Goal: Task Accomplishment & Management: Manage account settings

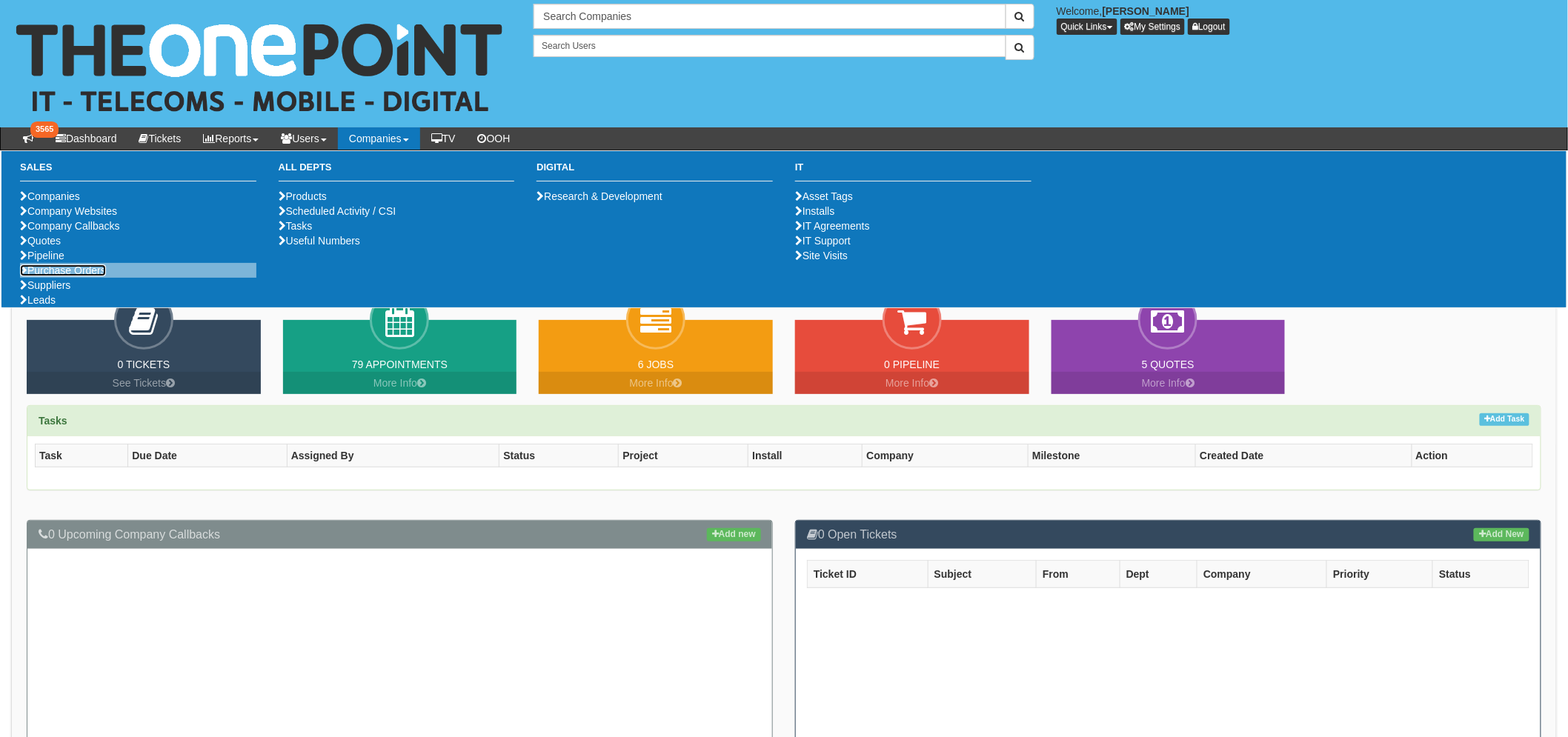
click at [82, 276] on link "Purchase Orders" at bounding box center [63, 271] width 86 height 12
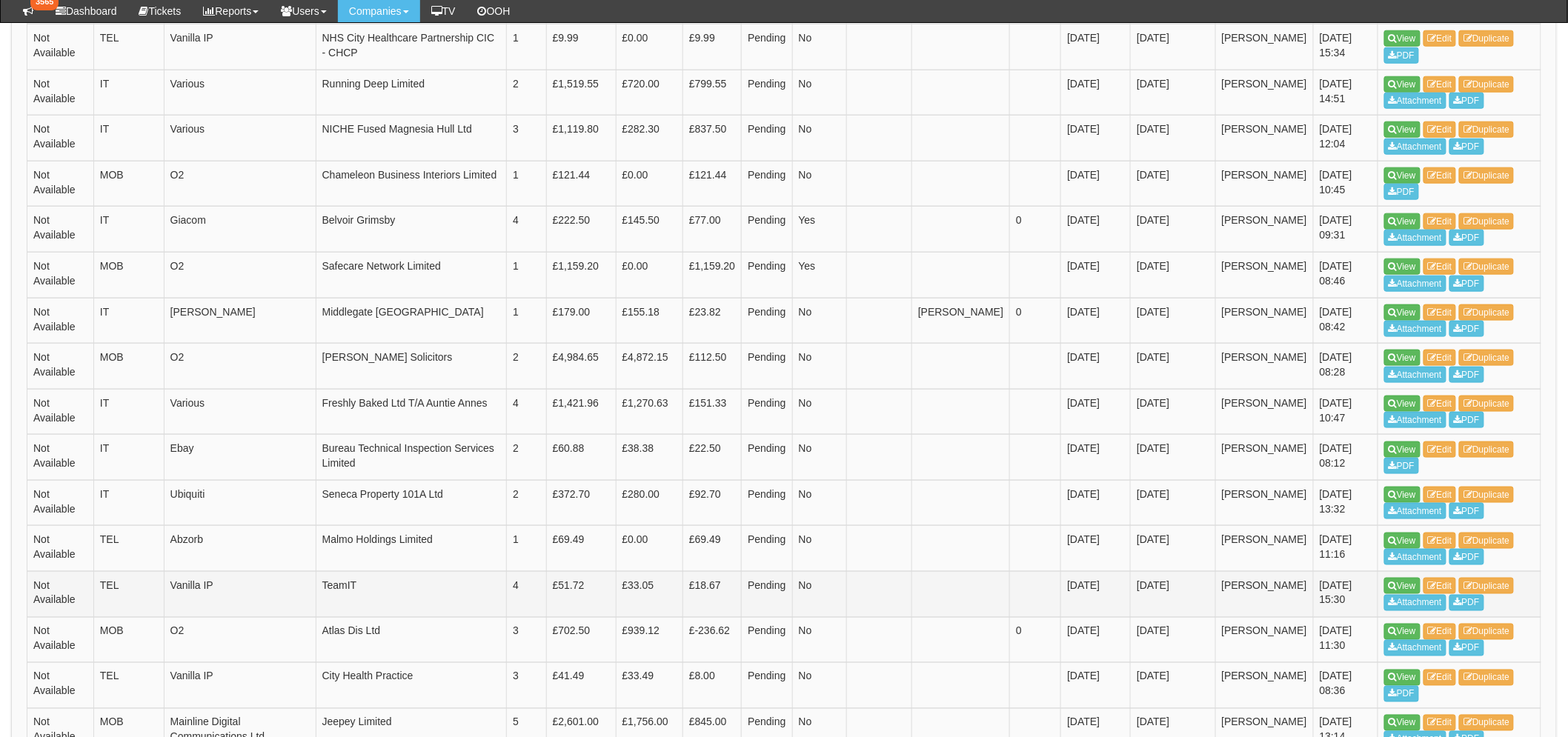
scroll to position [741, 0]
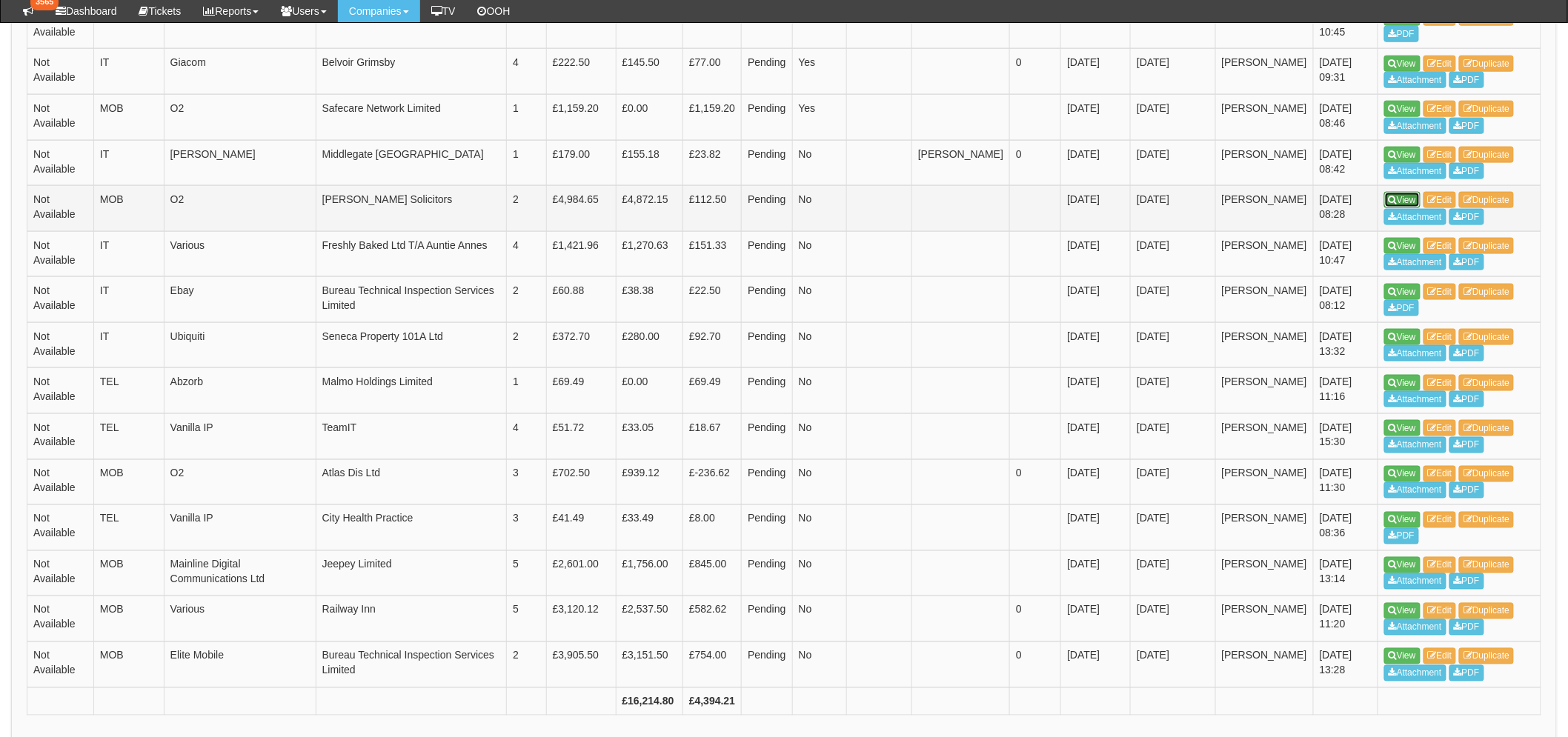
click at [1393, 198] on icon at bounding box center [1392, 200] width 8 height 9
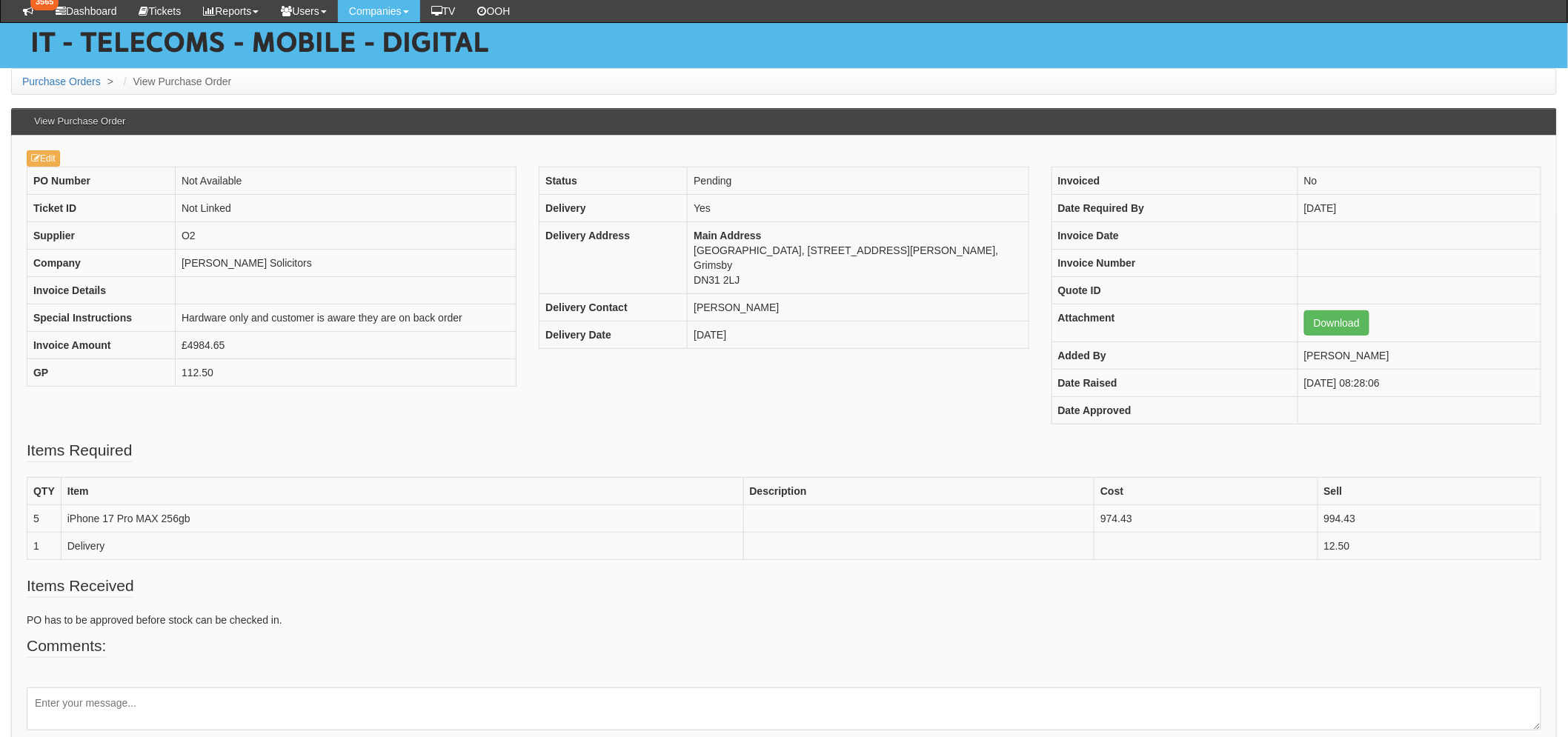
scroll to position [166, 0]
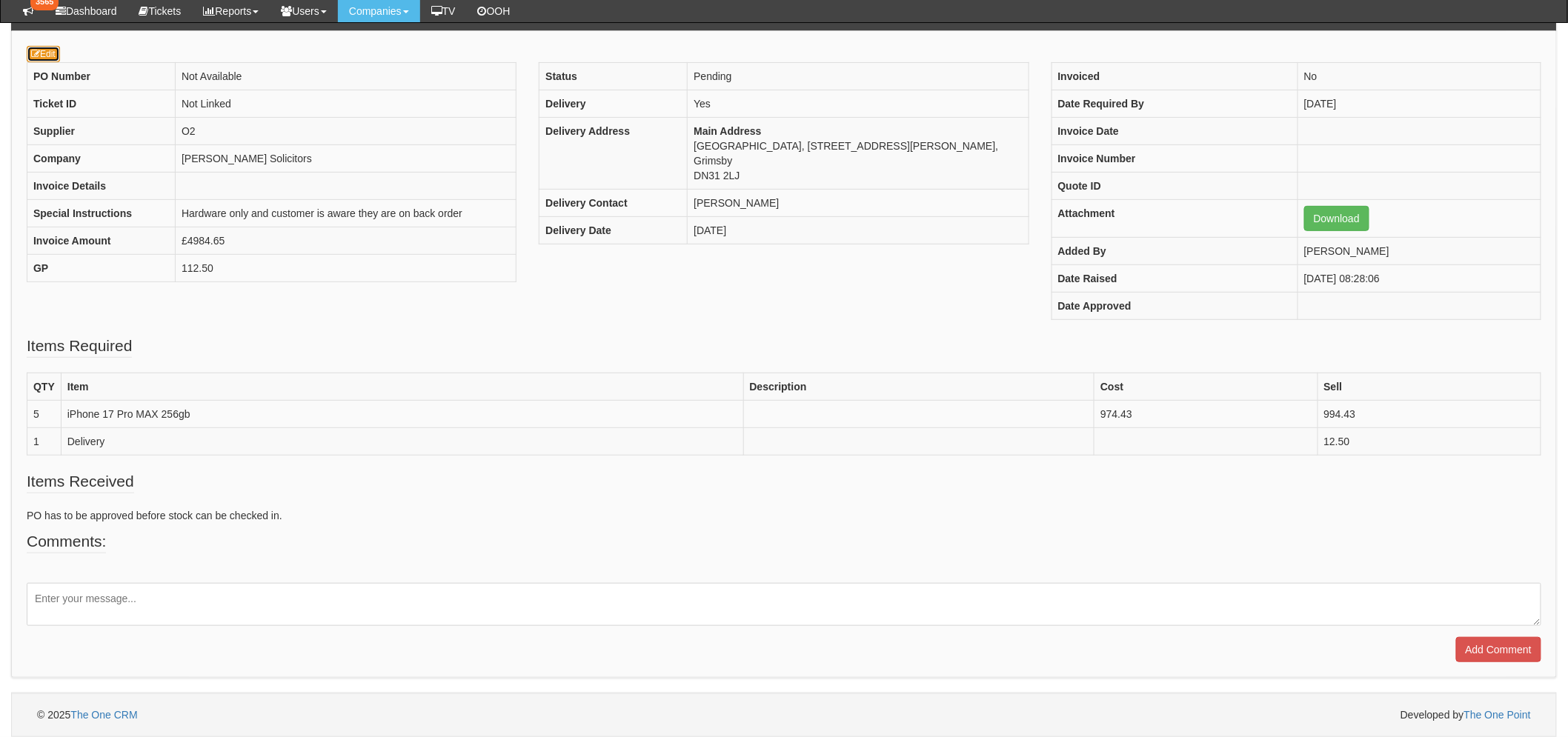
click at [43, 48] on link "Edit" at bounding box center [44, 53] width 34 height 16
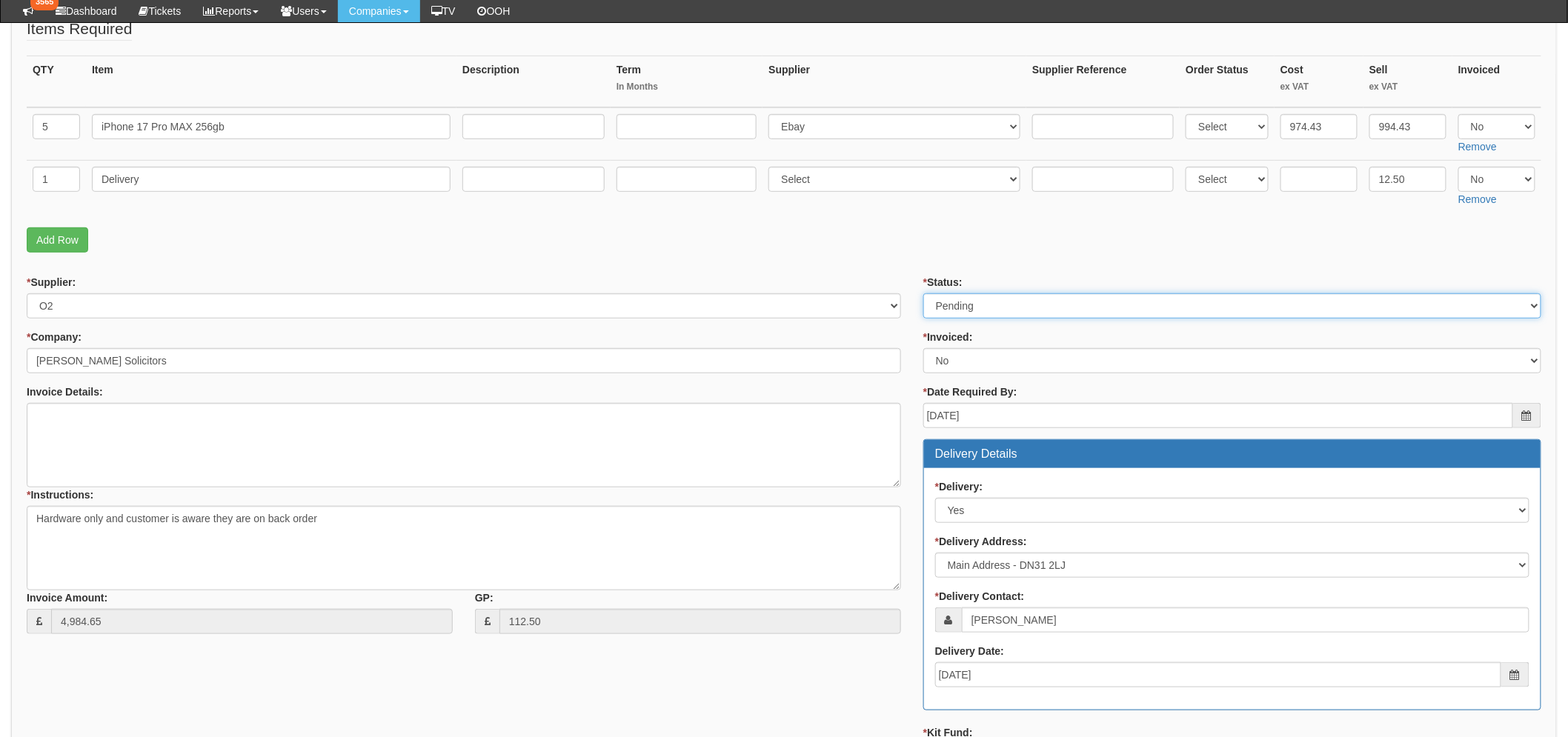
click at [998, 309] on select "Select Approved Completed Delivered Invoiced Ordered Ordered to site Part Order…" at bounding box center [1233, 305] width 618 height 25
select select "9"
click at [924, 294] on select "Select Approved Completed Delivered Invoiced Ordered Ordered to site Part Order…" at bounding box center [1233, 306] width 618 height 25
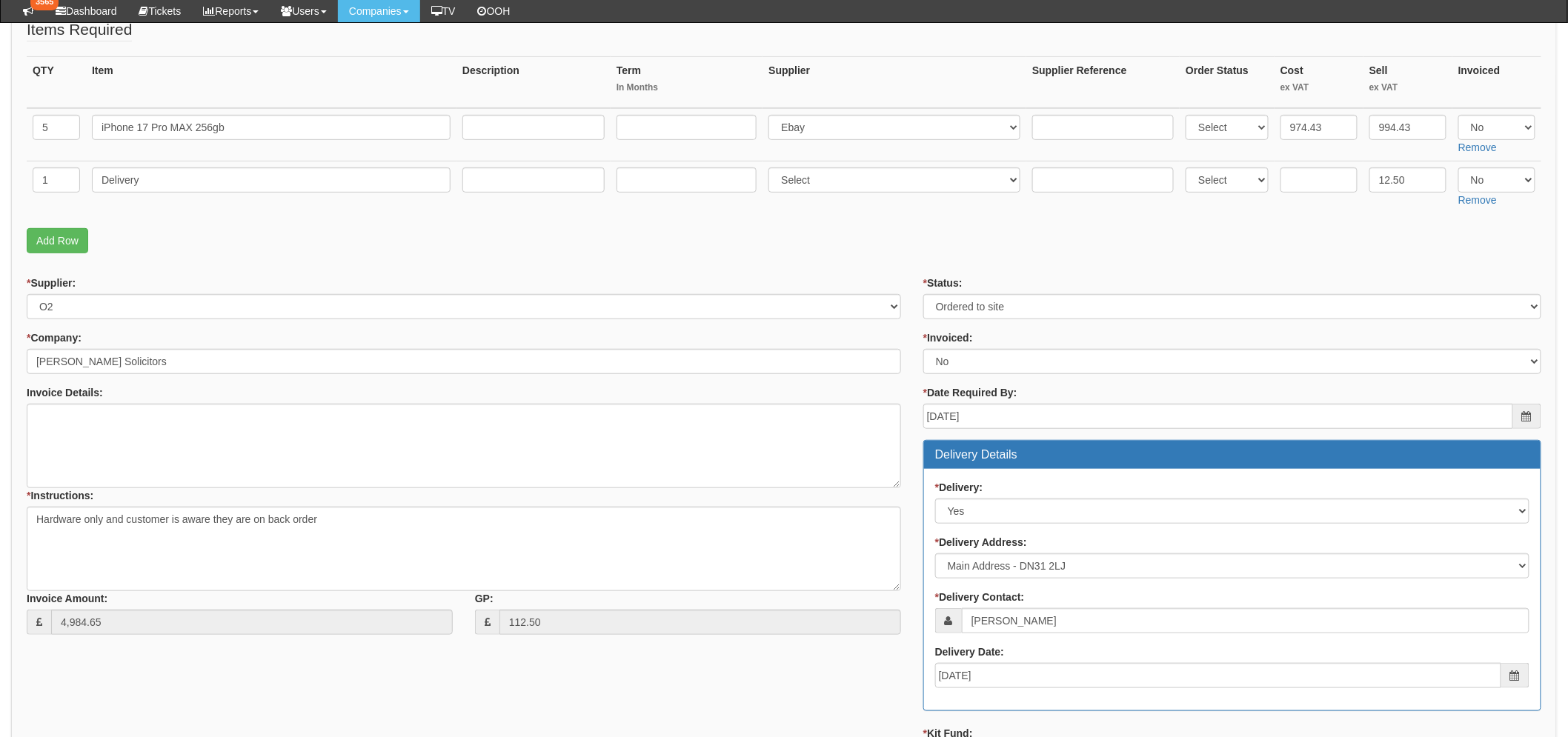
click at [858, 246] on p "Add Row" at bounding box center [784, 240] width 1515 height 25
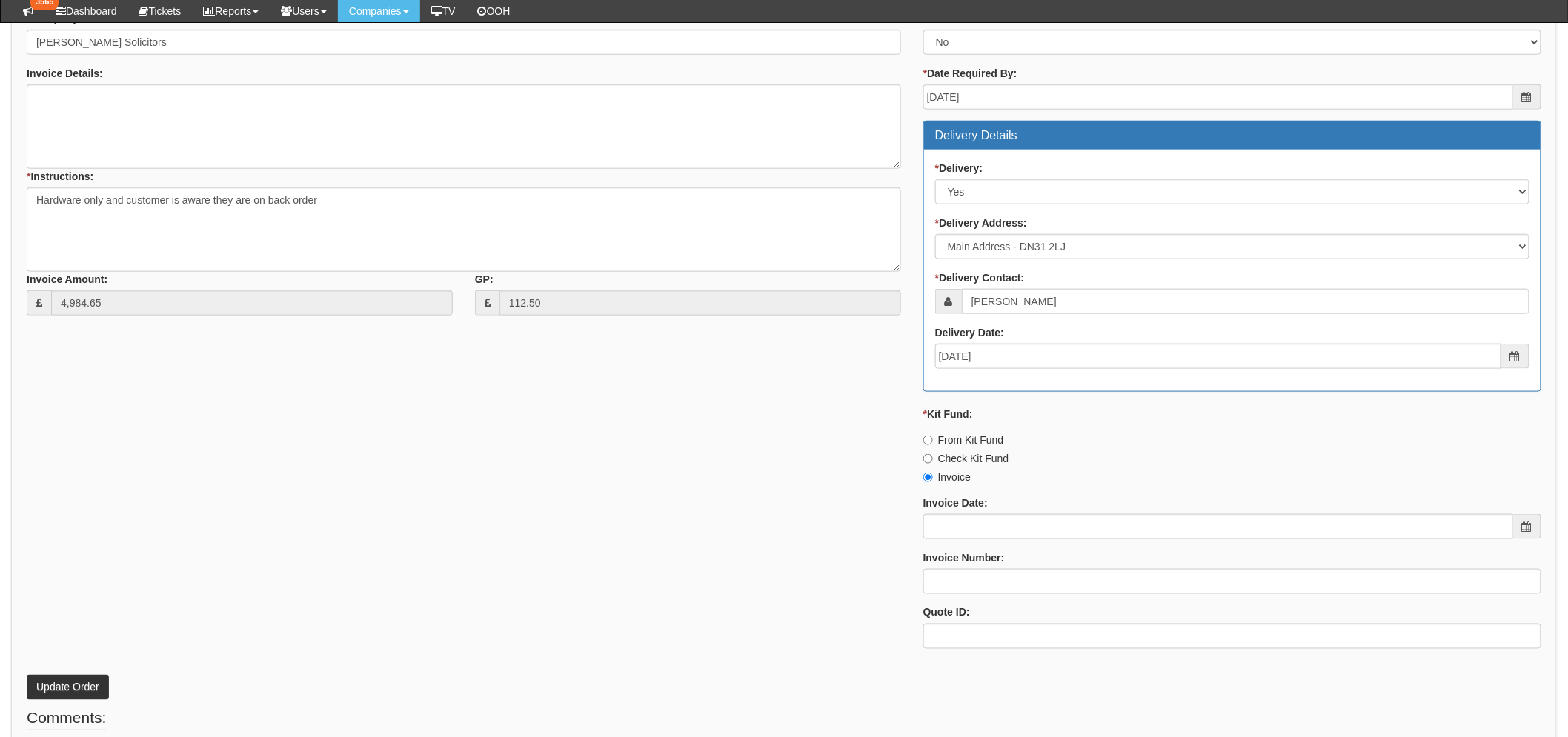
scroll to position [648, 0]
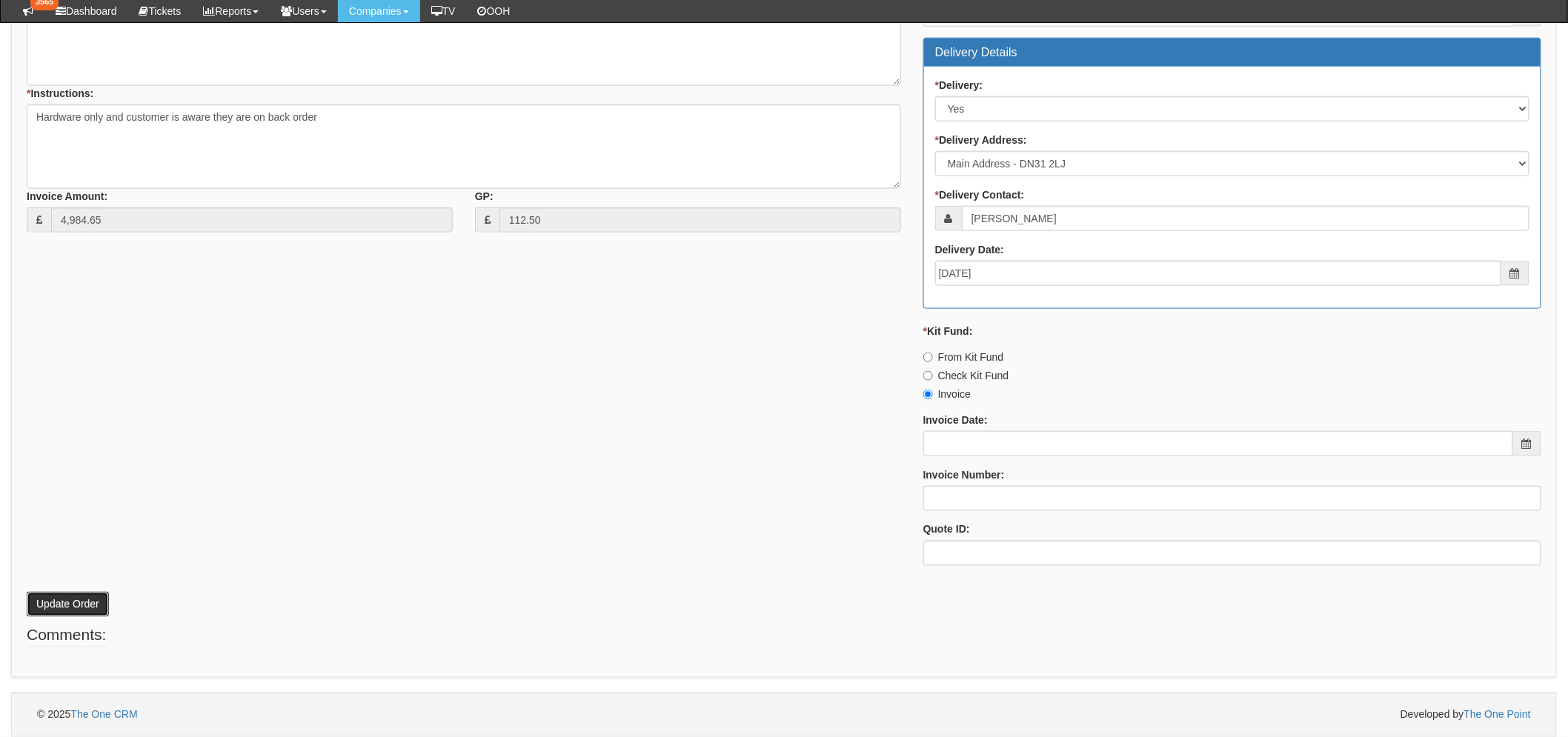
click at [79, 597] on button "Update Order" at bounding box center [68, 604] width 82 height 25
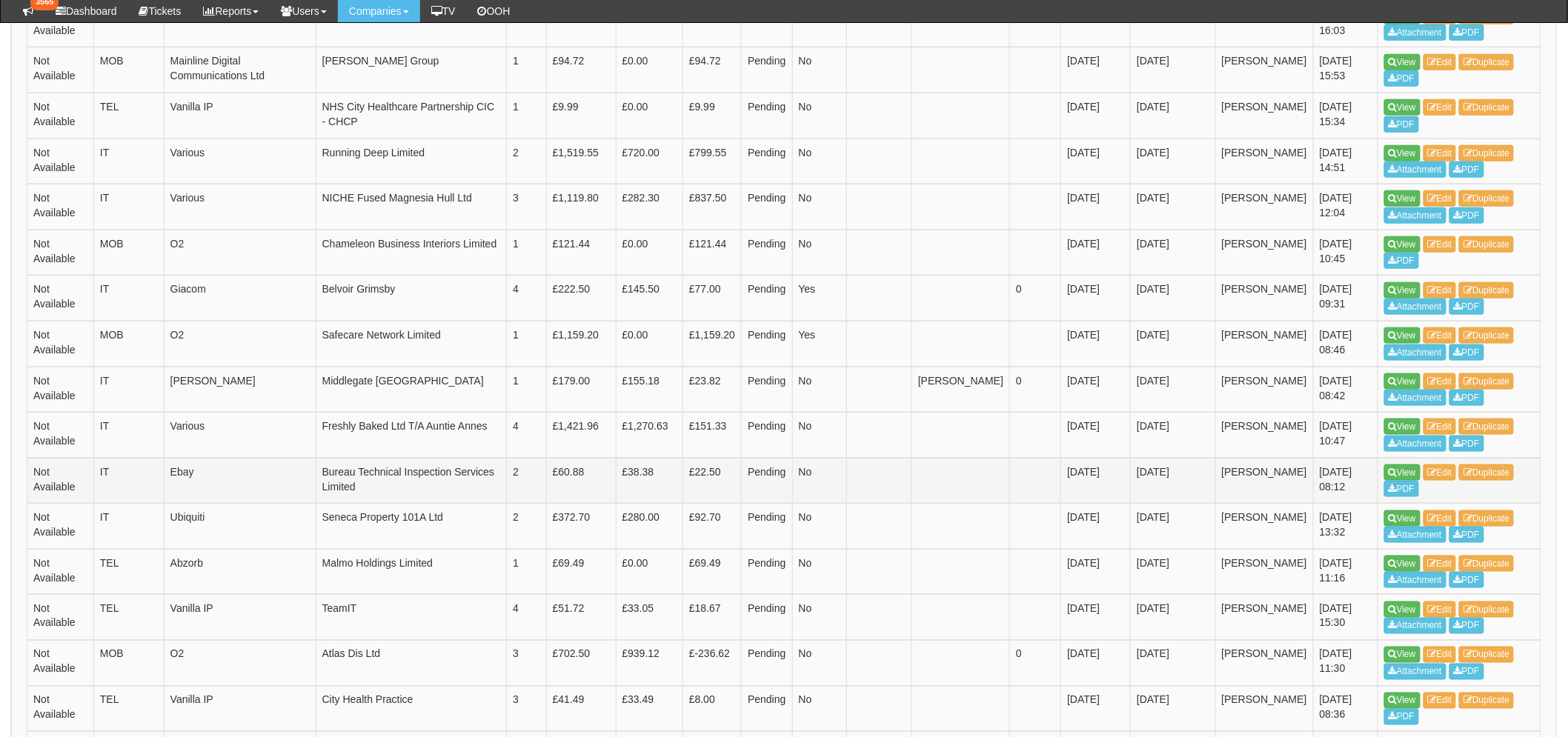
scroll to position [468, 0]
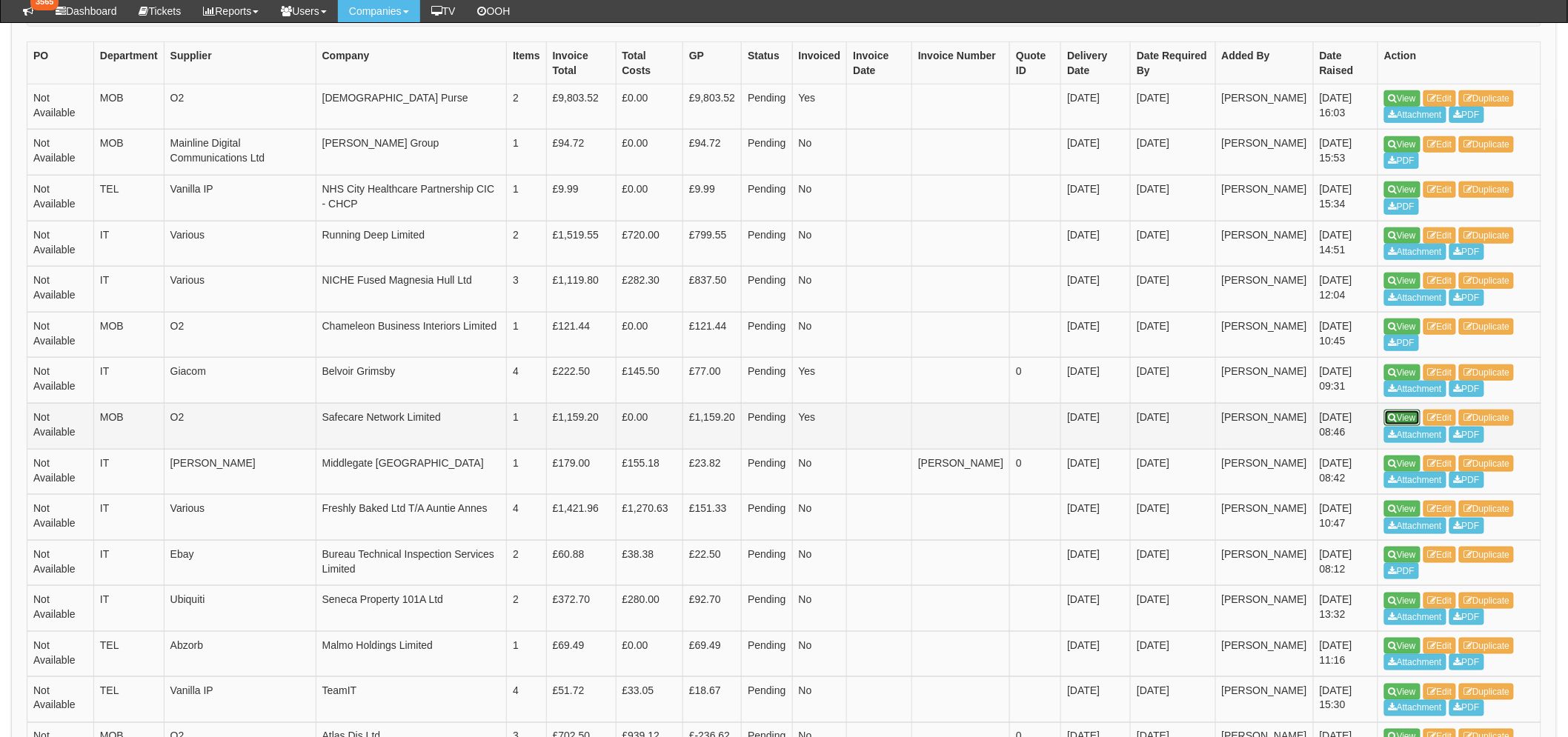
click at [1411, 410] on link "View" at bounding box center [1403, 417] width 37 height 16
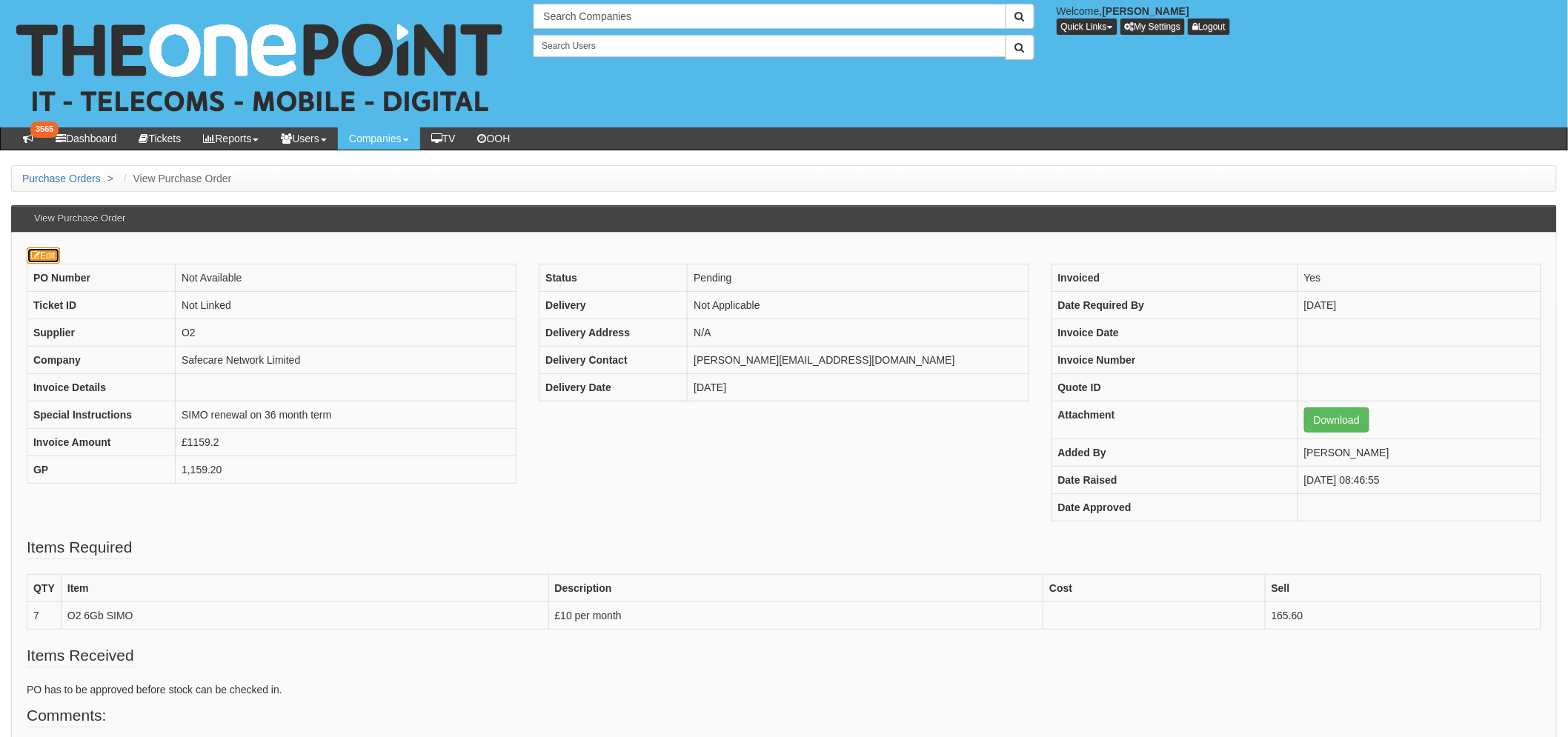
click at [47, 258] on link "Edit" at bounding box center [44, 255] width 34 height 16
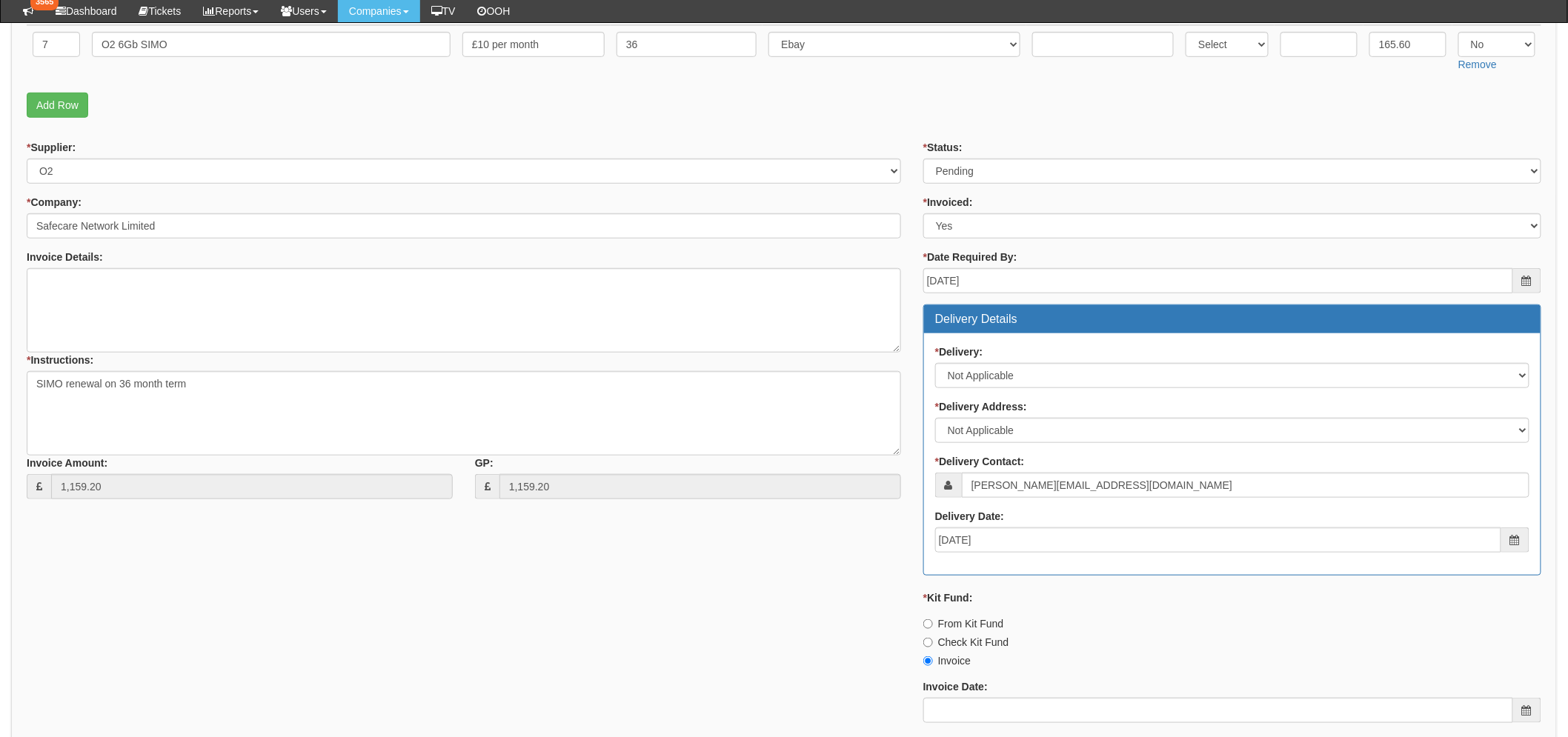
scroll to position [328, 0]
click at [963, 171] on select "Select Approved Completed Delivered Invoiced Ordered Ordered to site Part Order…" at bounding box center [1233, 172] width 618 height 25
select select "2"
click at [924, 159] on select "Select Approved Completed Delivered Invoiced Ordered Ordered to site Part Order…" at bounding box center [1233, 172] width 618 height 25
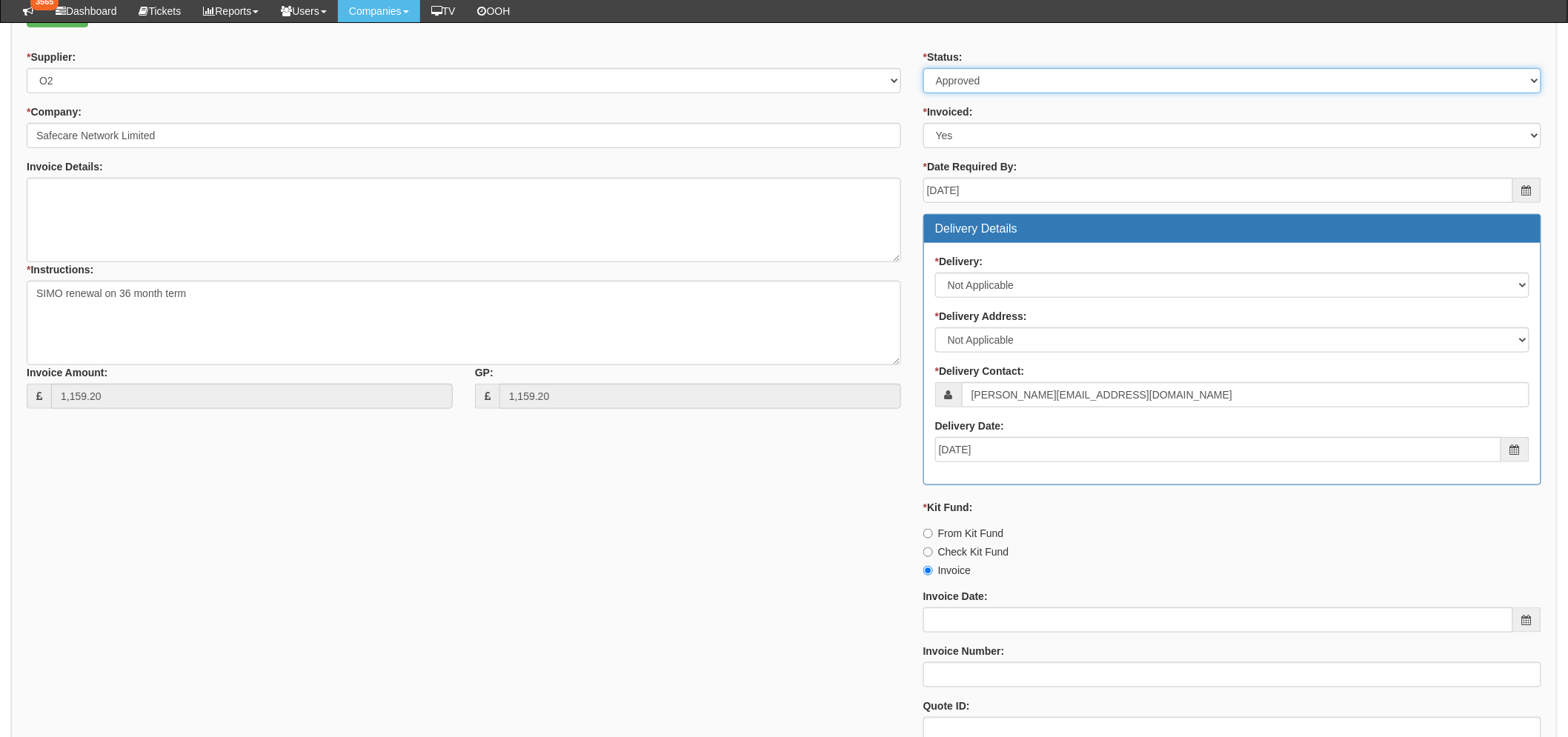
scroll to position [574, 0]
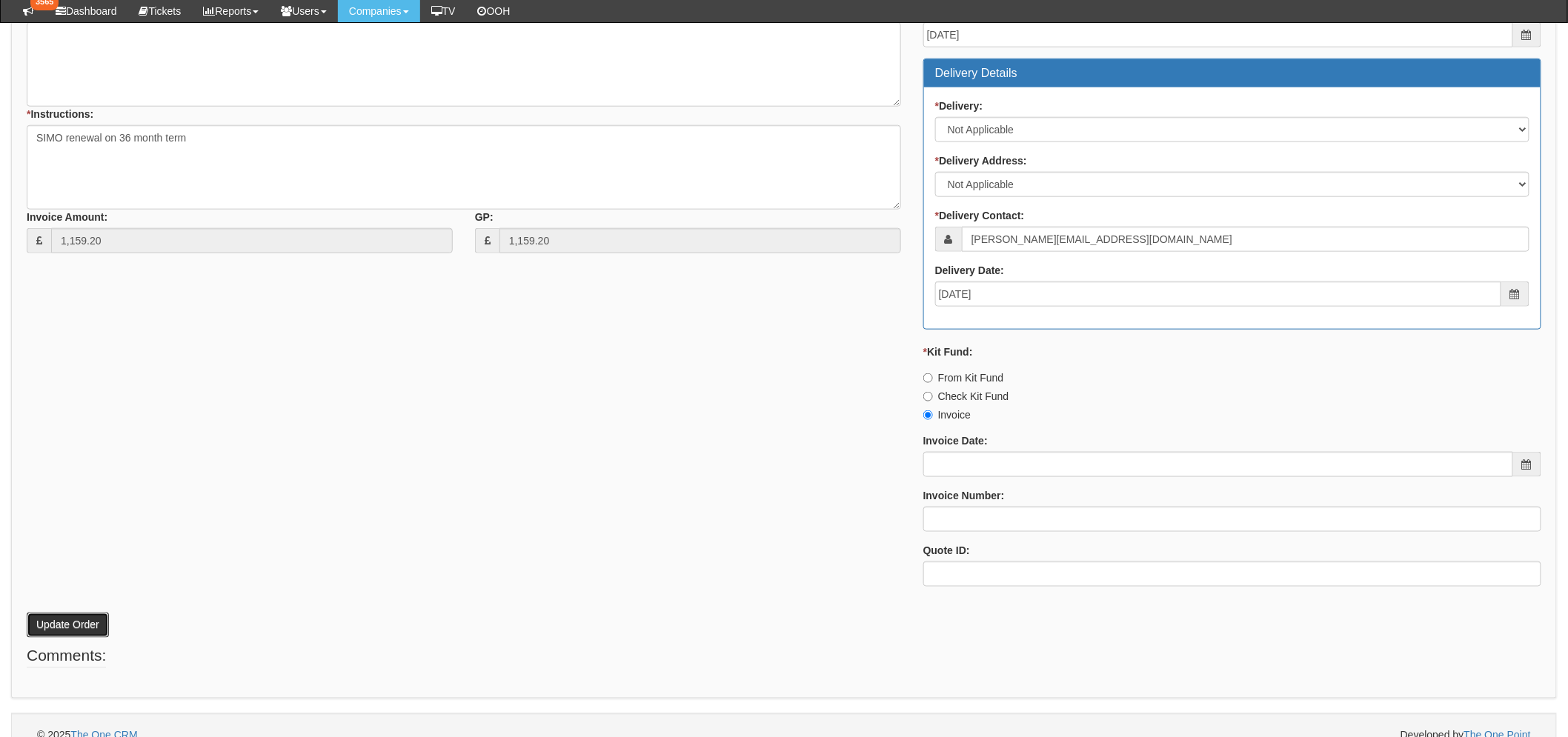
click at [69, 625] on button "Update Order" at bounding box center [68, 625] width 82 height 25
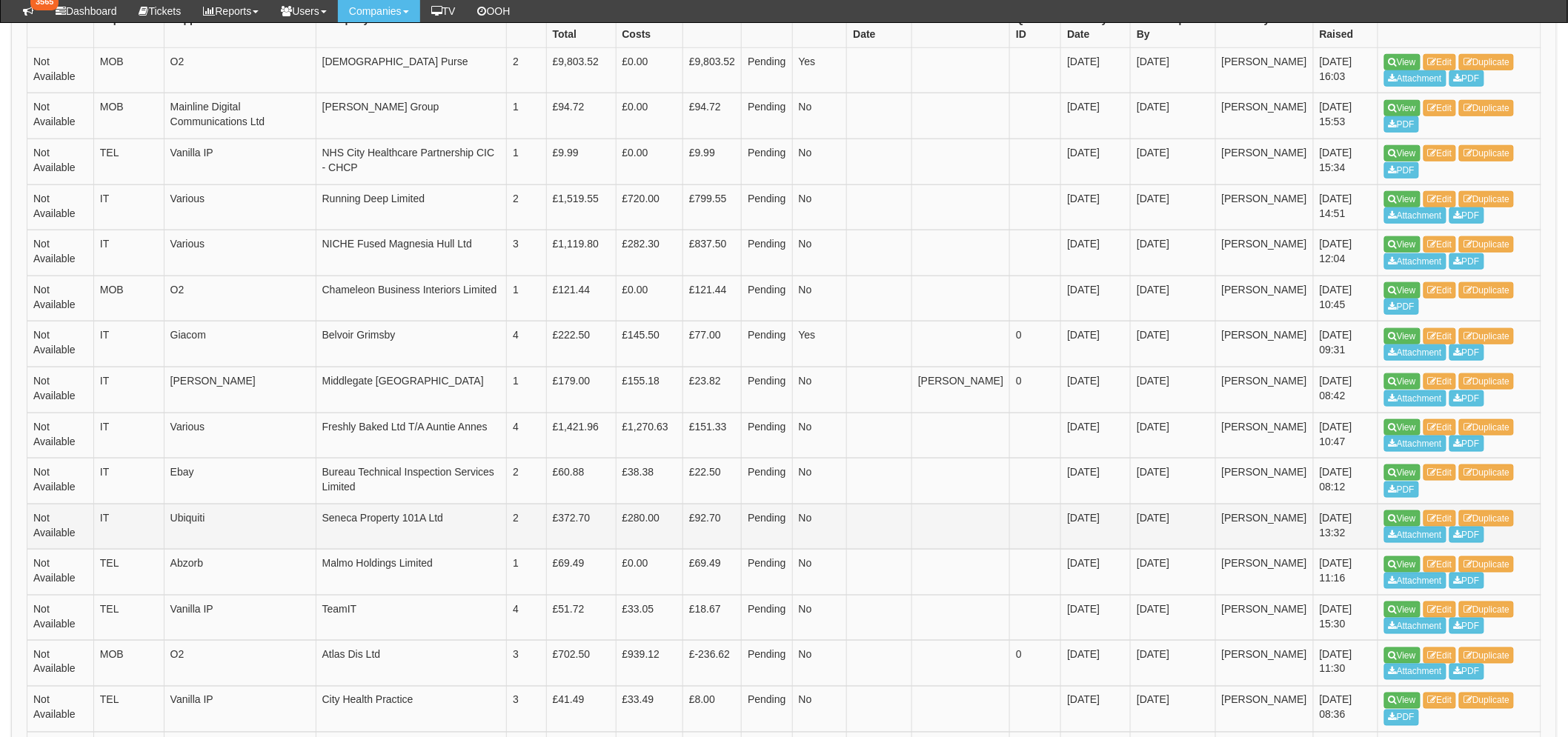
scroll to position [420, 0]
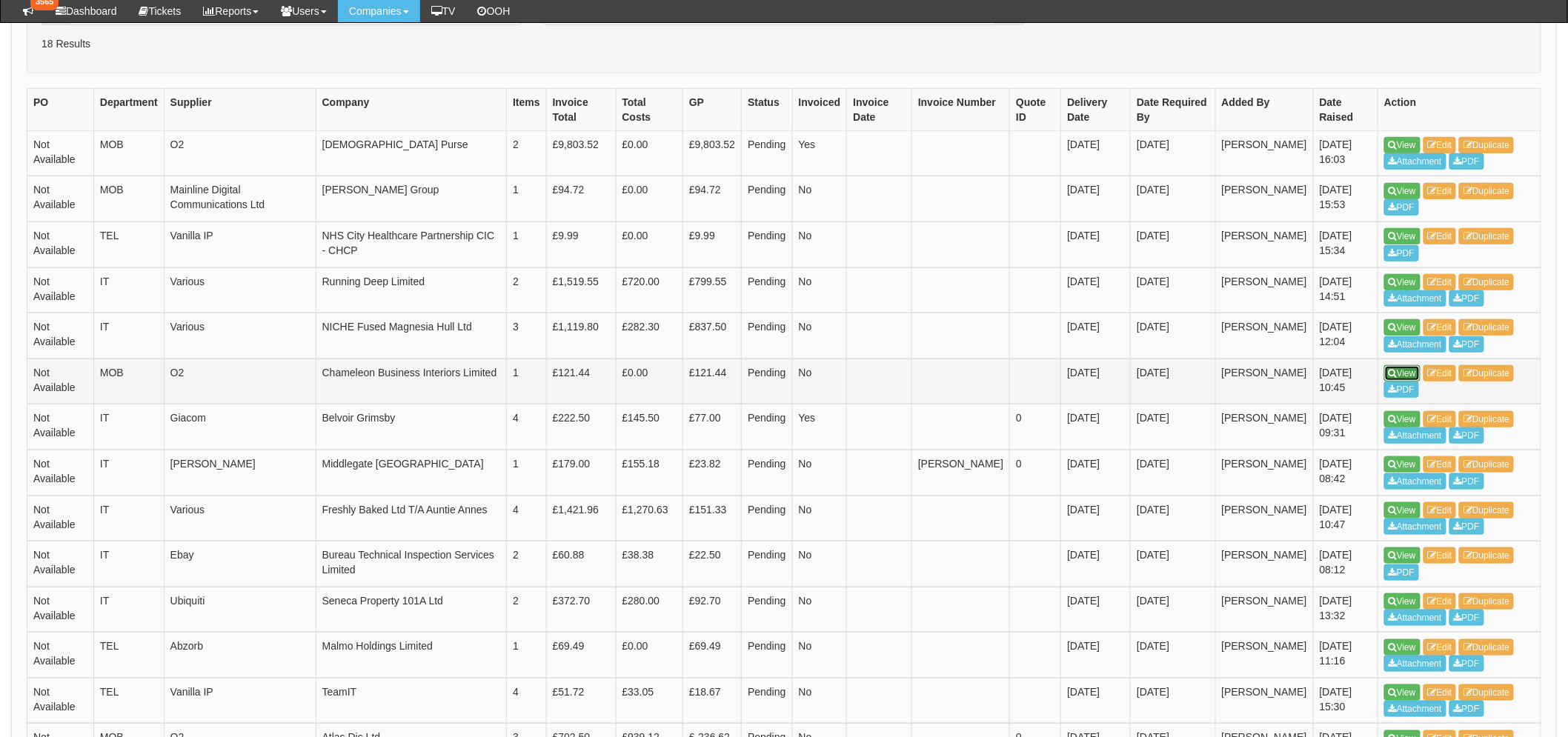
click at [1394, 375] on icon at bounding box center [1392, 374] width 8 height 9
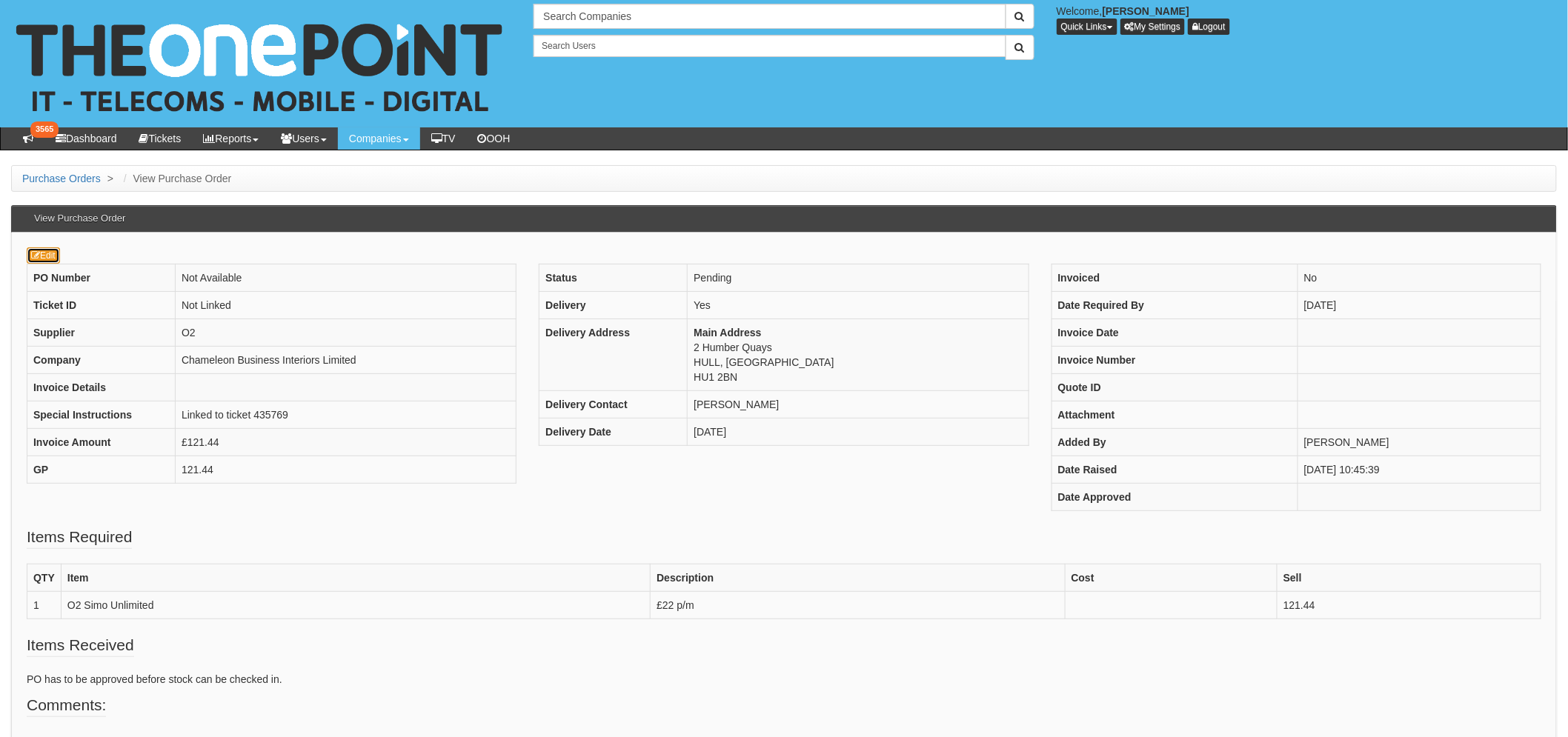
click at [55, 253] on link "Edit" at bounding box center [44, 255] width 34 height 16
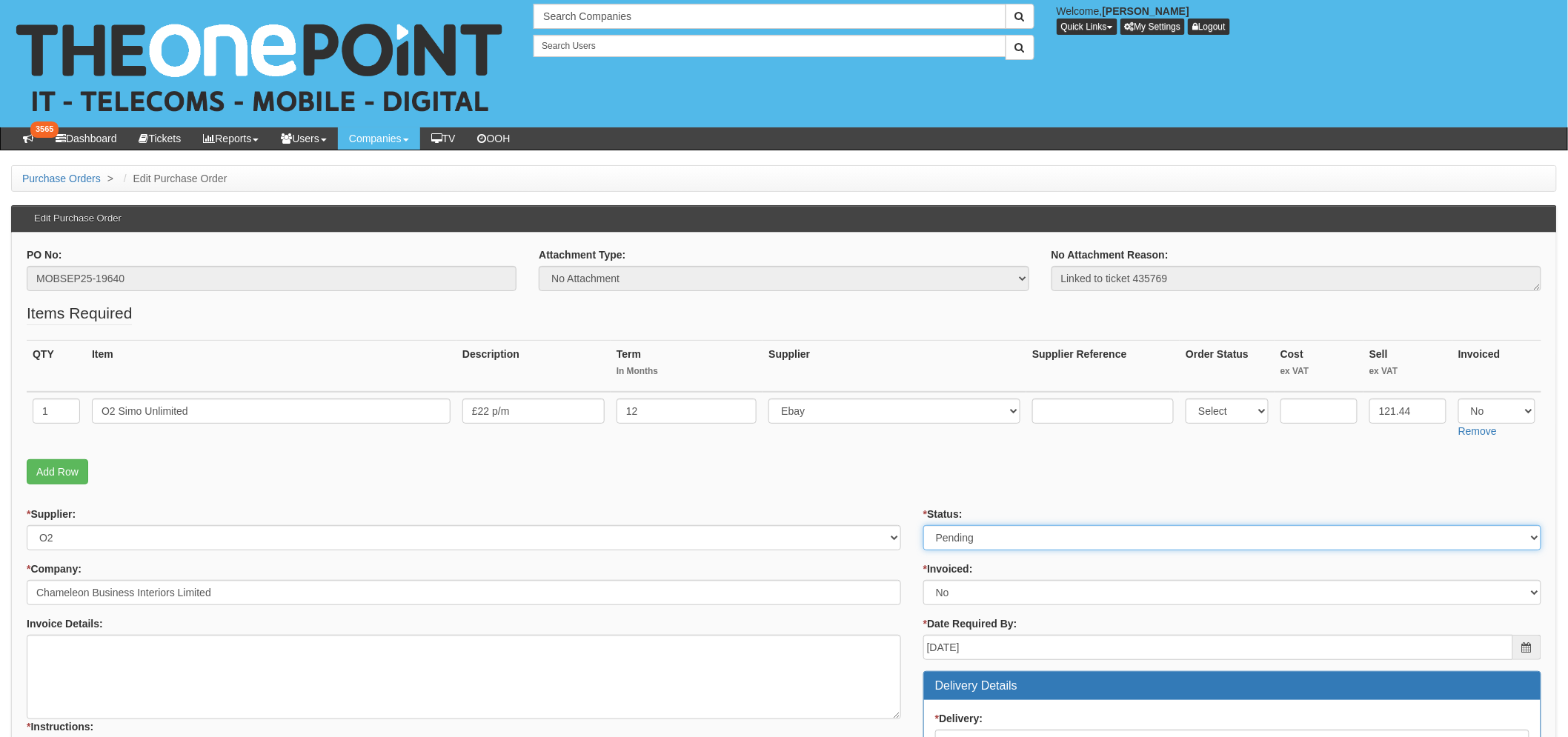
click at [989, 537] on select "Select Approved Completed Delivered Invoiced Ordered Ordered to site Part Order…" at bounding box center [1233, 537] width 618 height 25
select select "2"
click at [924, 525] on select "Select Approved Completed Delivered Invoiced Ordered Ordered to site Part Order…" at bounding box center [1233, 537] width 618 height 25
click at [808, 481] on p "Add Row" at bounding box center [784, 471] width 1515 height 25
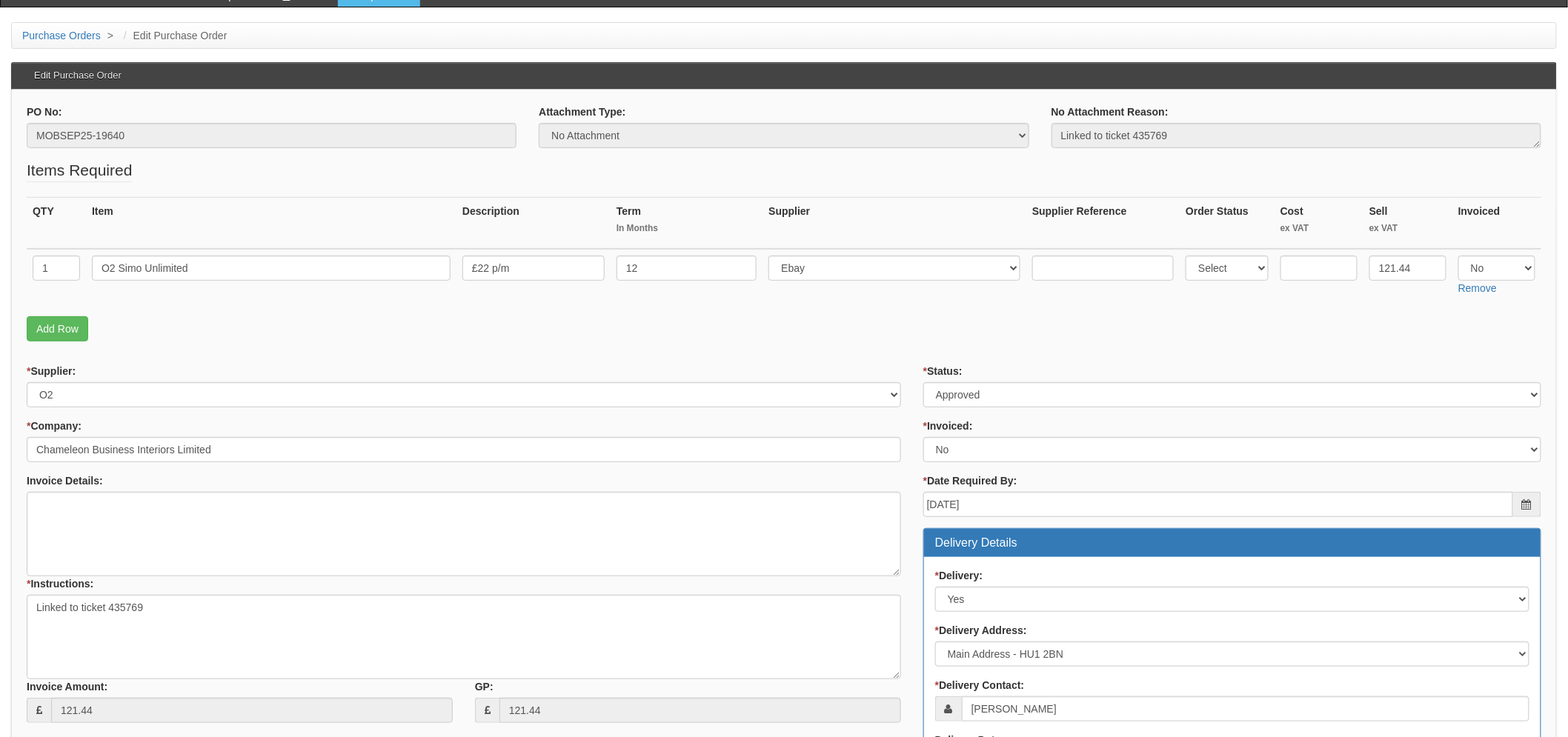
scroll to position [494, 0]
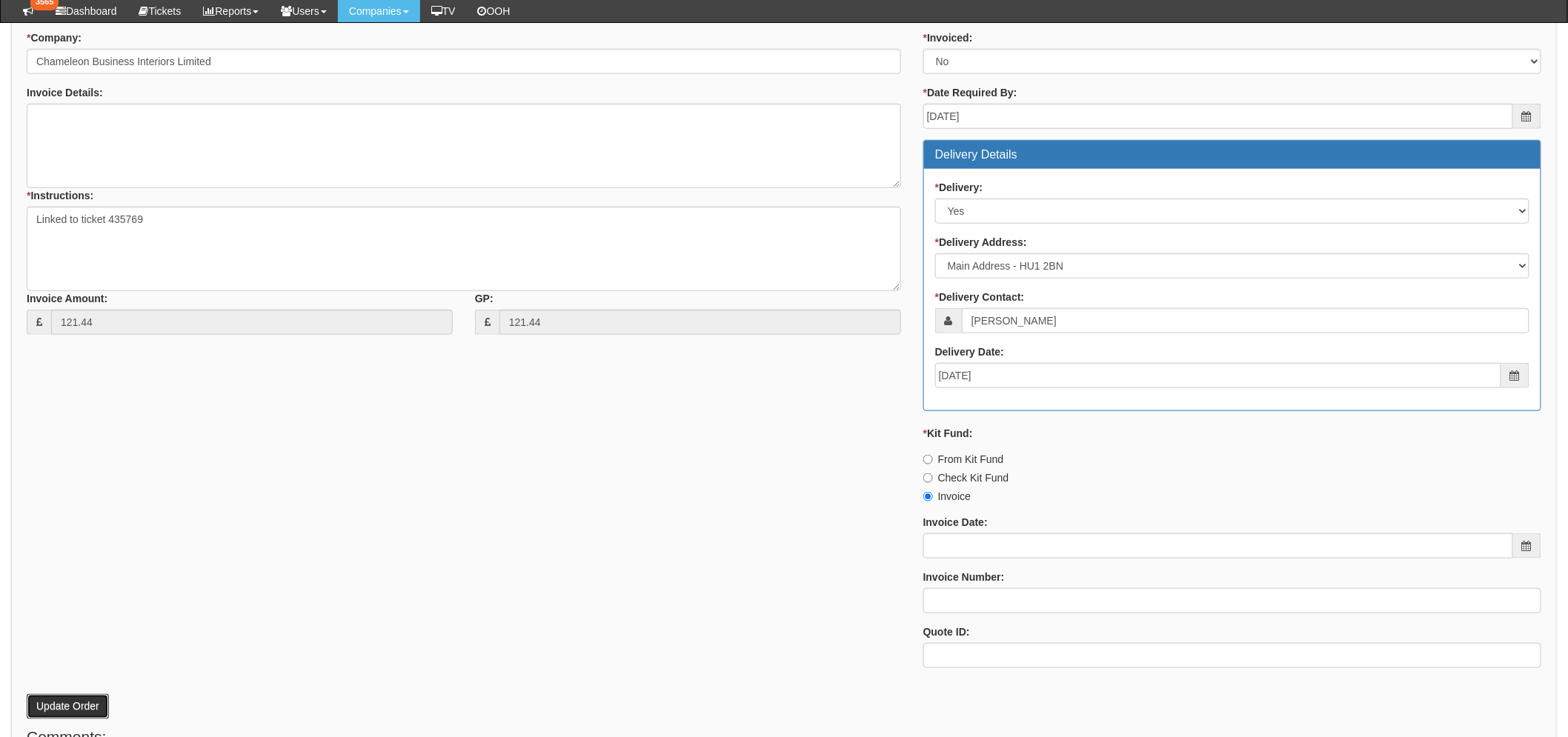
click at [76, 698] on button "Update Order" at bounding box center [68, 706] width 82 height 25
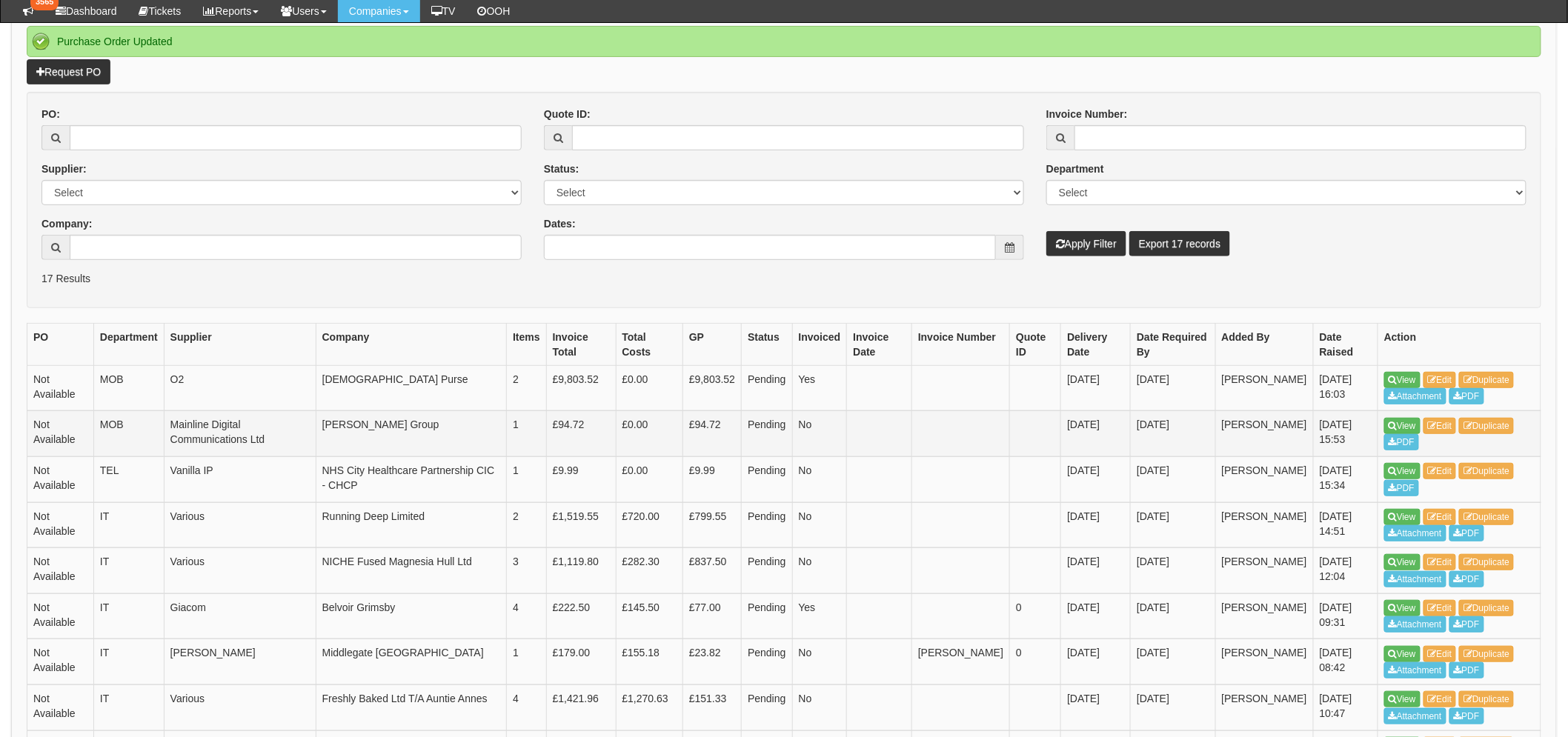
scroll to position [164, 0]
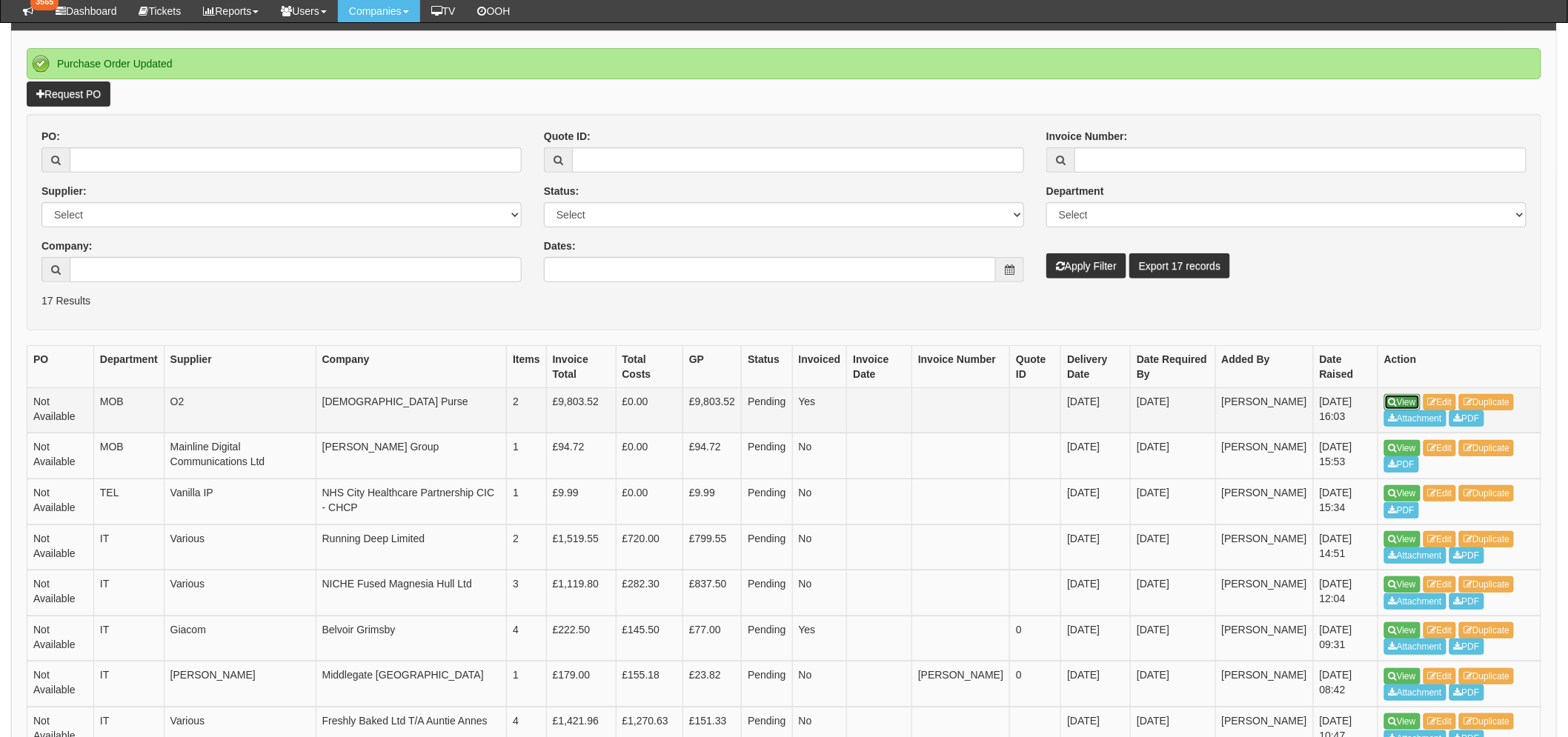
click at [1401, 400] on link "View" at bounding box center [1403, 402] width 37 height 16
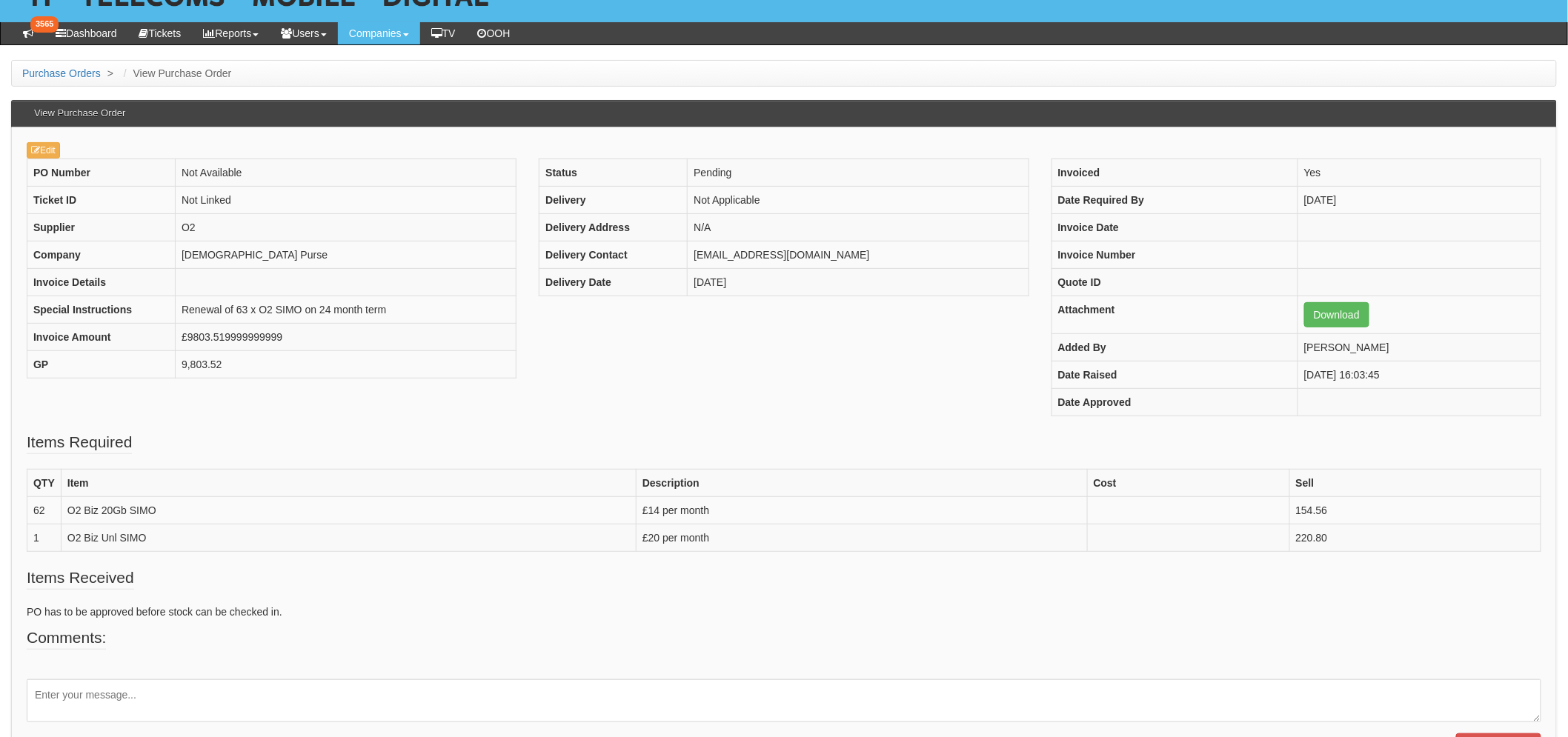
scroll to position [166, 0]
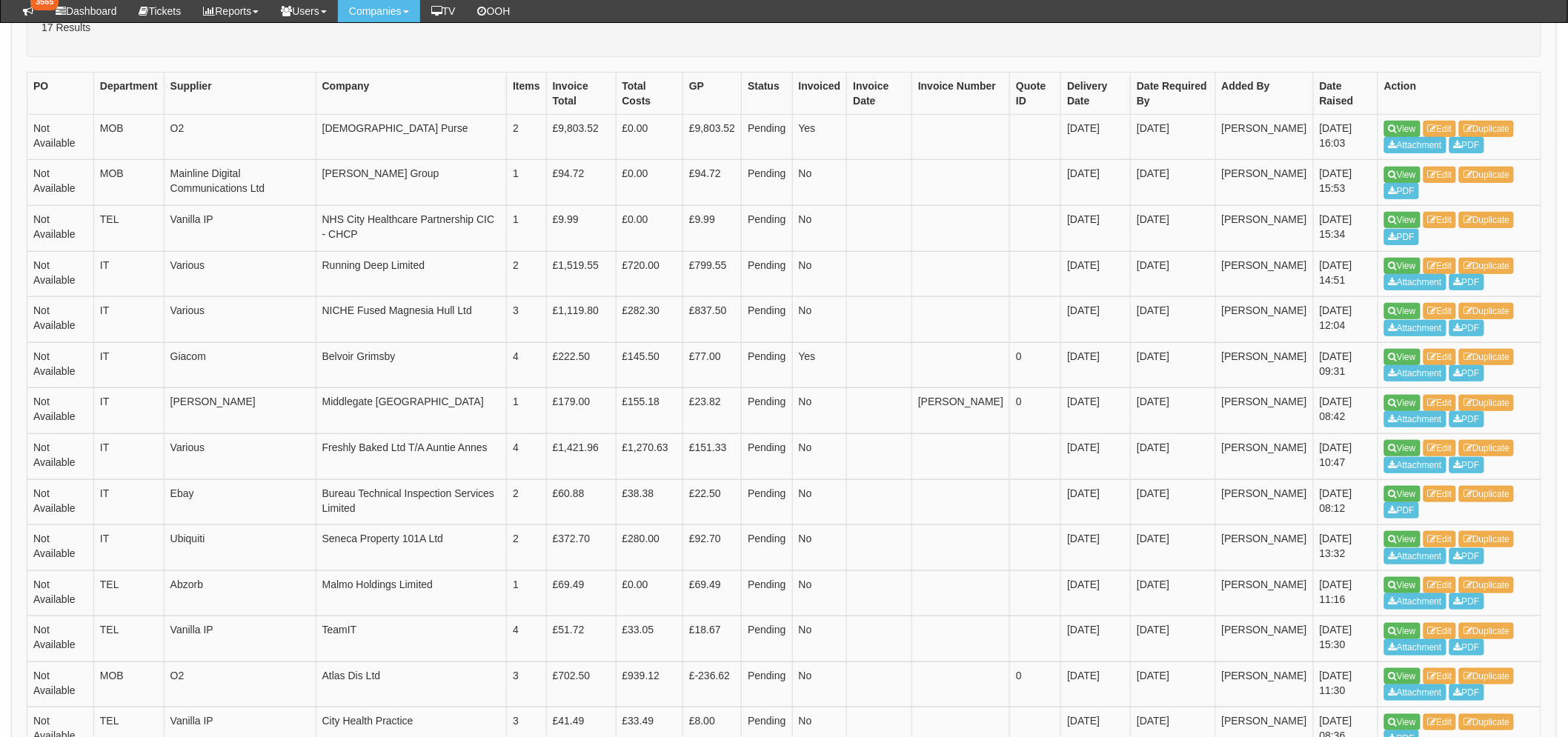
scroll to position [94, 0]
